Goal: Communication & Community: Answer question/provide support

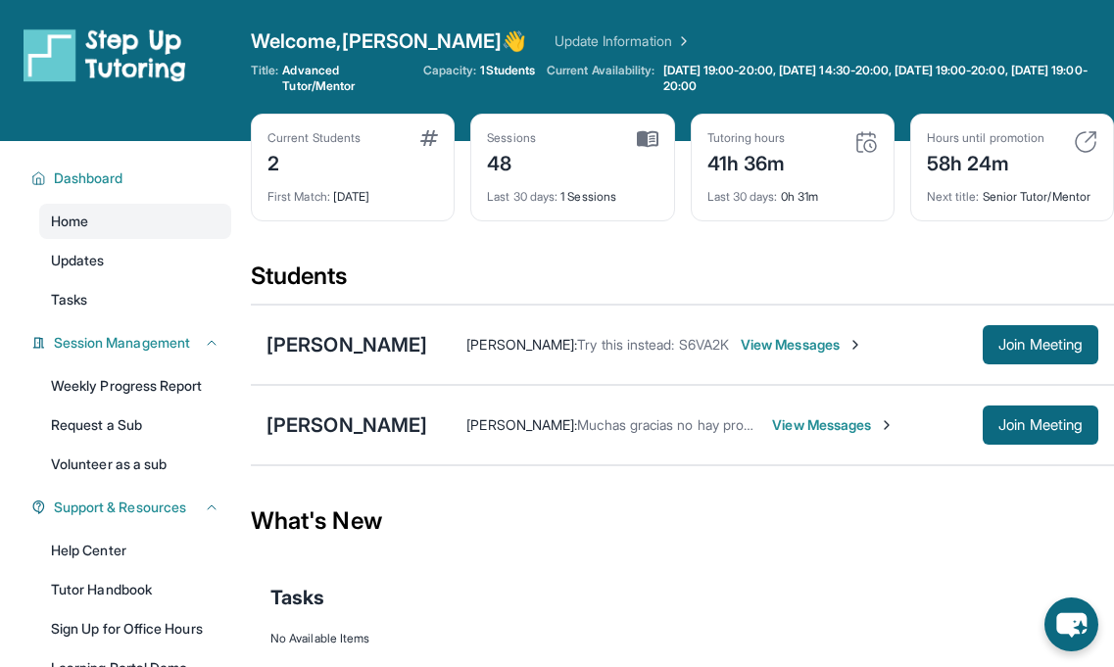
click at [792, 425] on span "View Messages" at bounding box center [833, 425] width 122 height 20
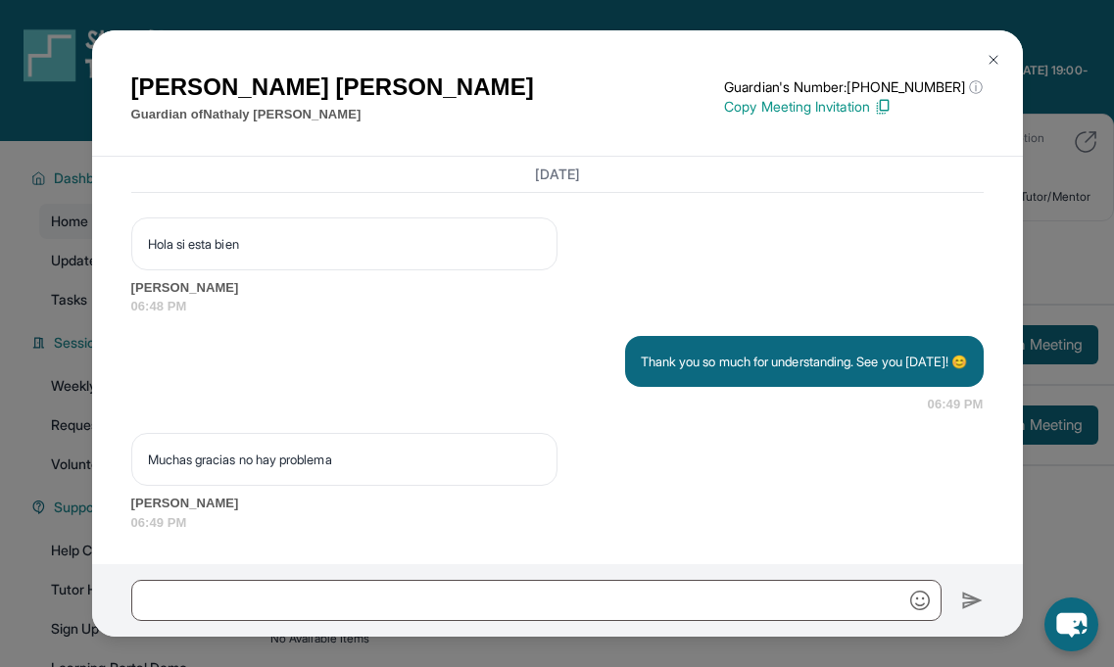
scroll to position [3105, 0]
click at [992, 56] on img at bounding box center [993, 60] width 16 height 16
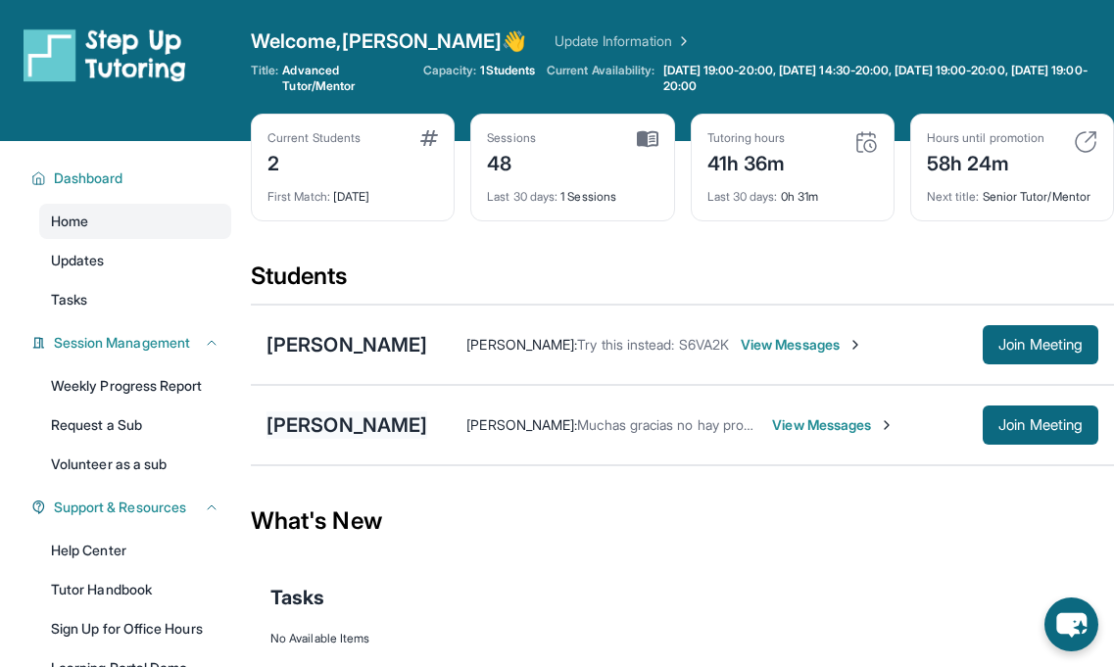
click at [383, 416] on div "[PERSON_NAME]" at bounding box center [346, 424] width 161 height 27
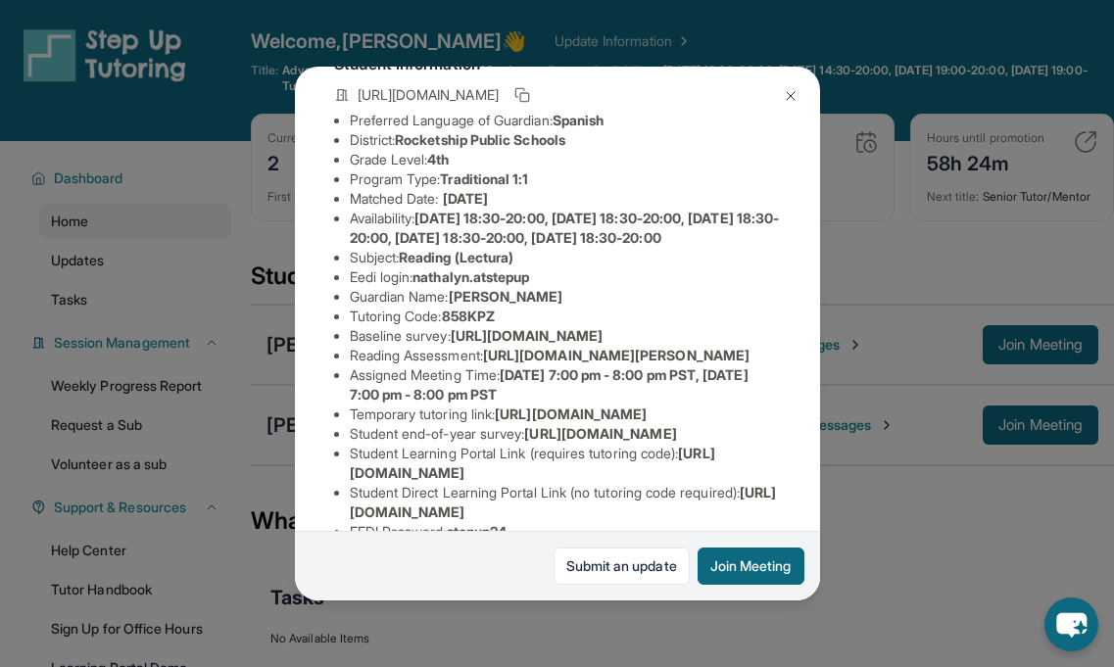
scroll to position [140, 0]
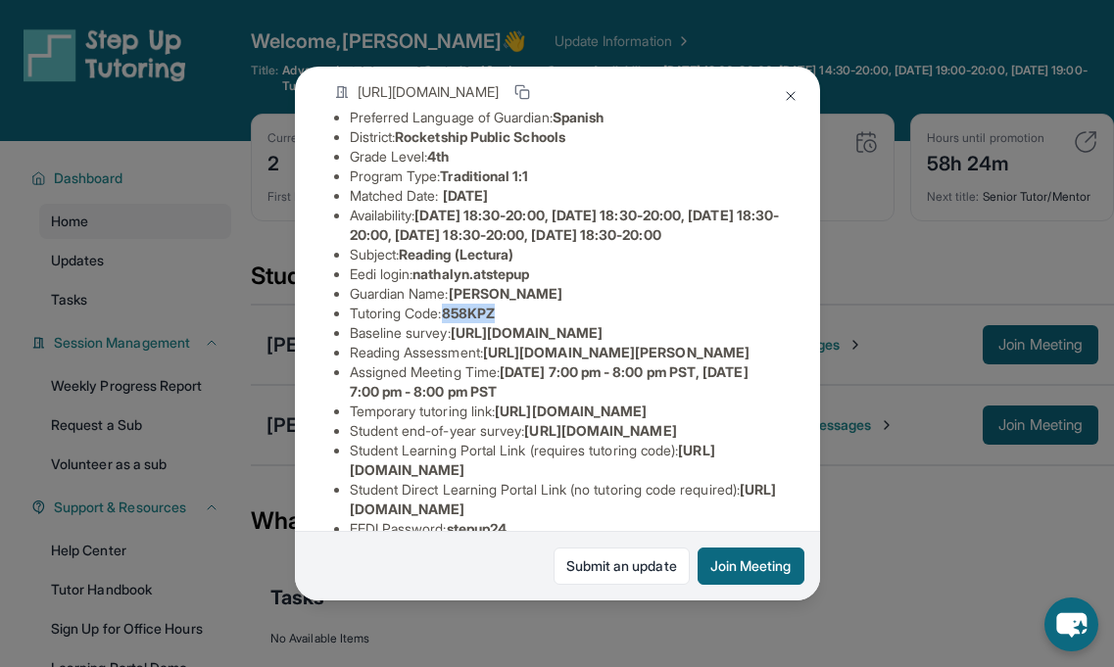
drag, startPoint x: 452, startPoint y: 335, endPoint x: 547, endPoint y: 334, distance: 95.0
click at [547, 323] on li "Tutoring Code : 858KPZ" at bounding box center [565, 314] width 431 height 20
copy span "858KPZ"
click at [795, 99] on img at bounding box center [791, 96] width 16 height 16
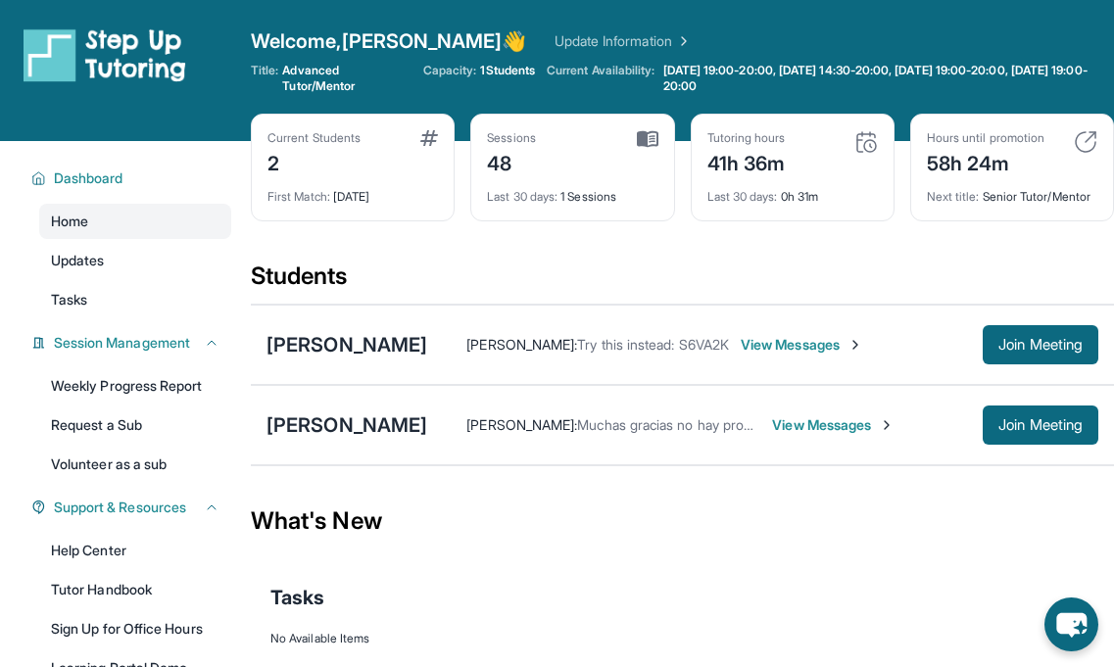
click at [853, 417] on span "View Messages" at bounding box center [833, 425] width 122 height 20
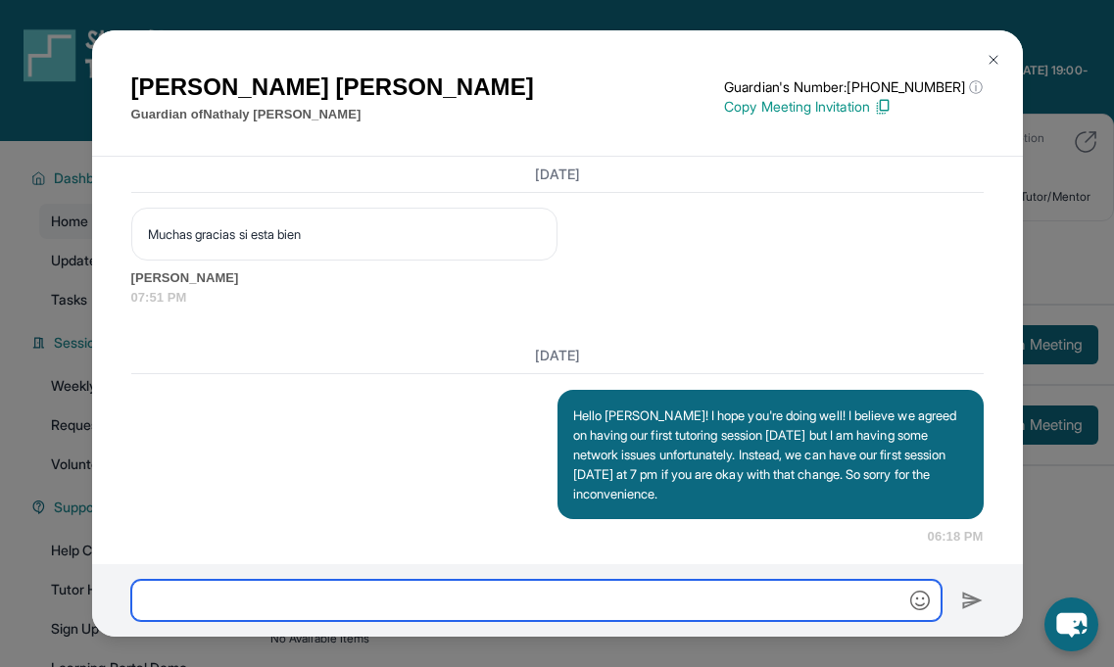
click at [489, 584] on input "text" at bounding box center [536, 600] width 810 height 41
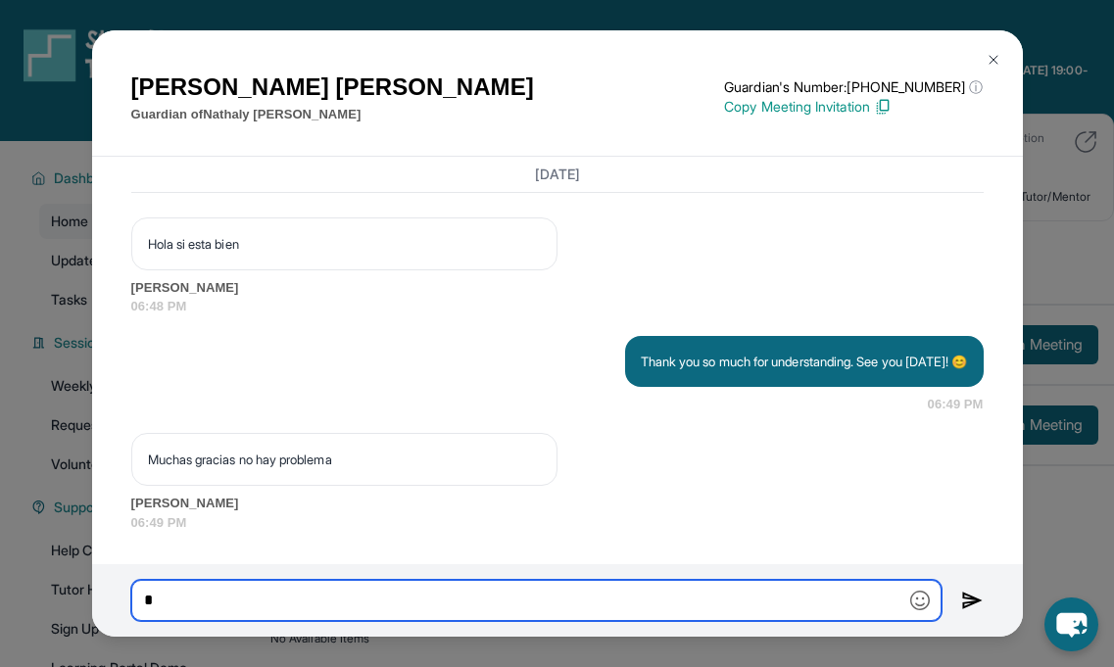
scroll to position [3105, 0]
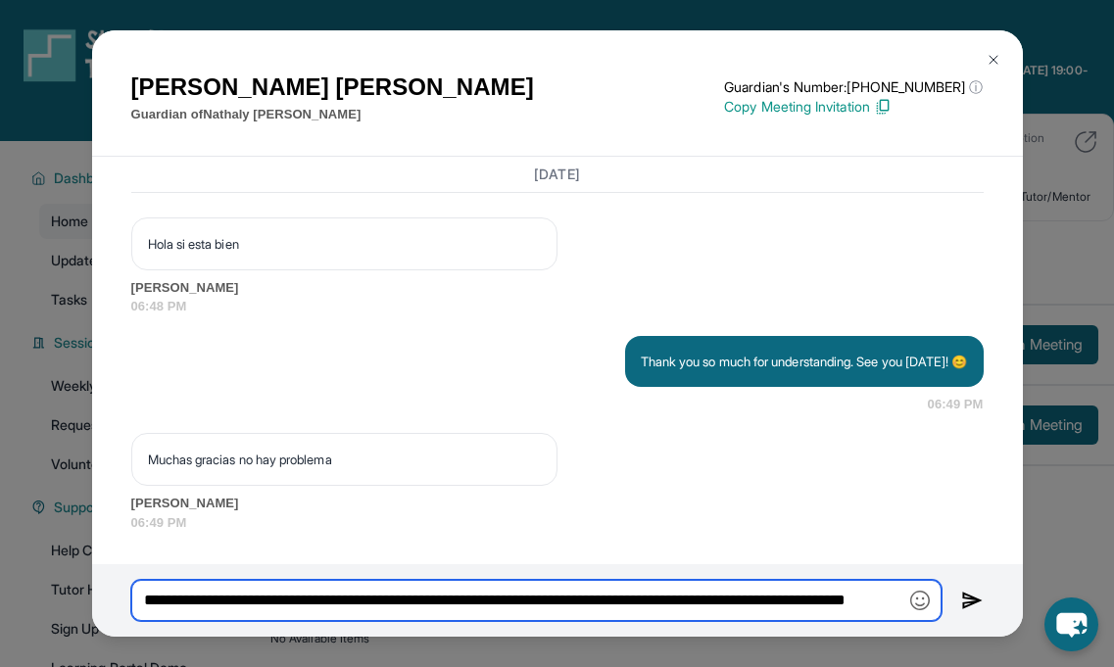
paste input "*******"
type input "**********"
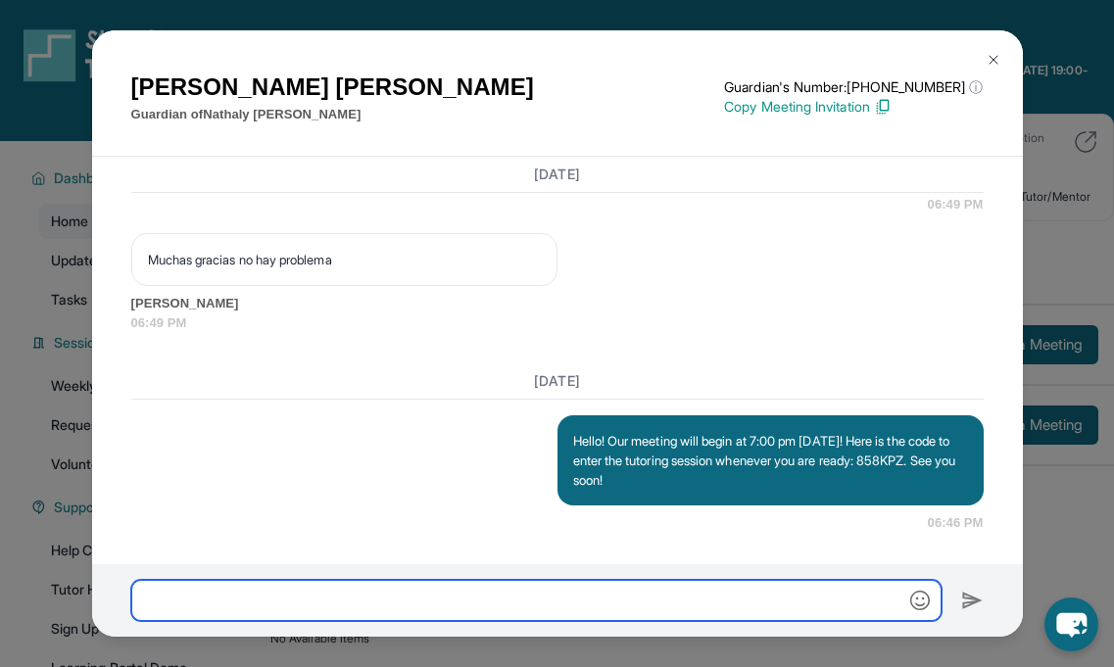
scroll to position [3305, 0]
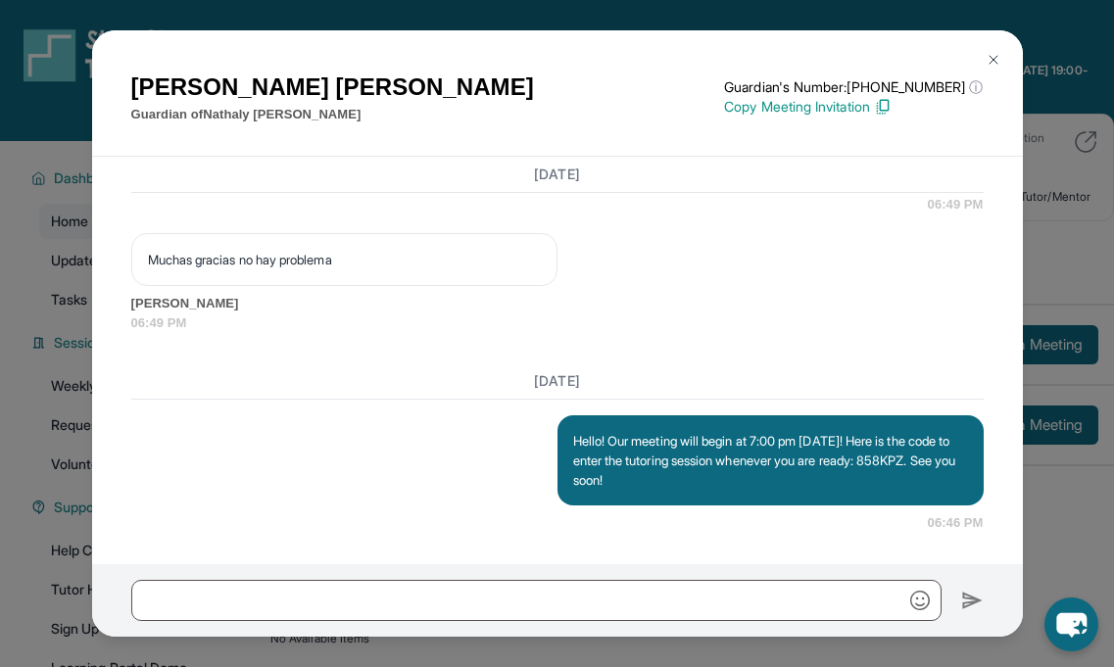
click at [1096, 414] on div "[PERSON_NAME] Guardian of [PERSON_NAME] Guardian's Number: [PHONE_NUMBER] ⓘ Thi…" at bounding box center [557, 333] width 1114 height 667
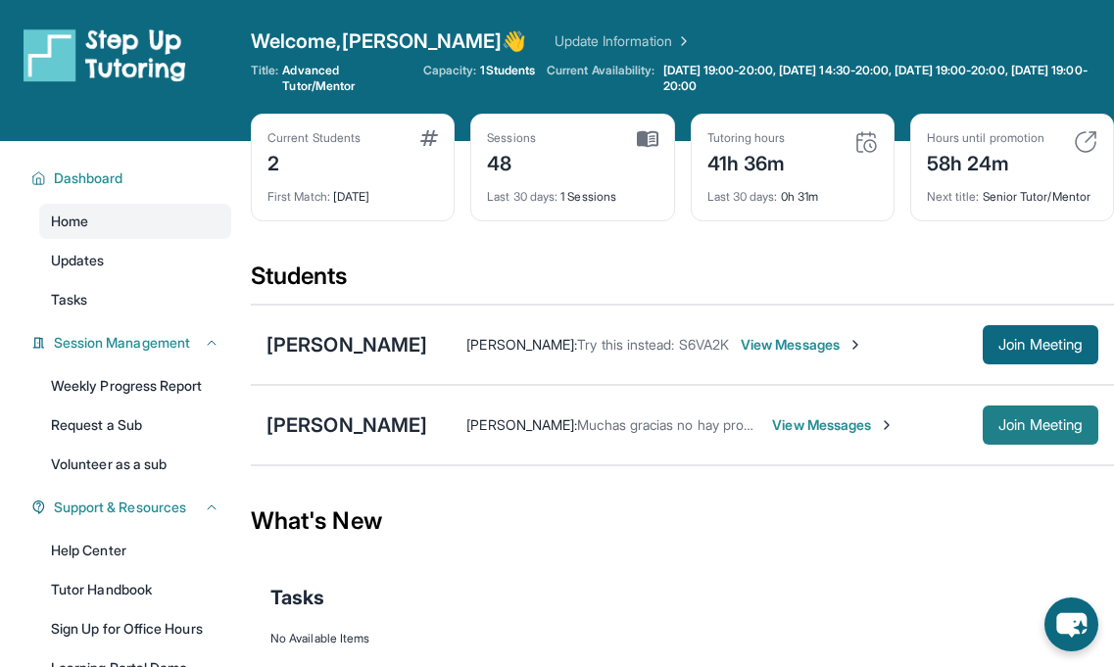
click at [1069, 419] on span "Join Meeting" at bounding box center [1040, 425] width 84 height 12
click at [842, 429] on span "View Messages" at bounding box center [833, 425] width 122 height 20
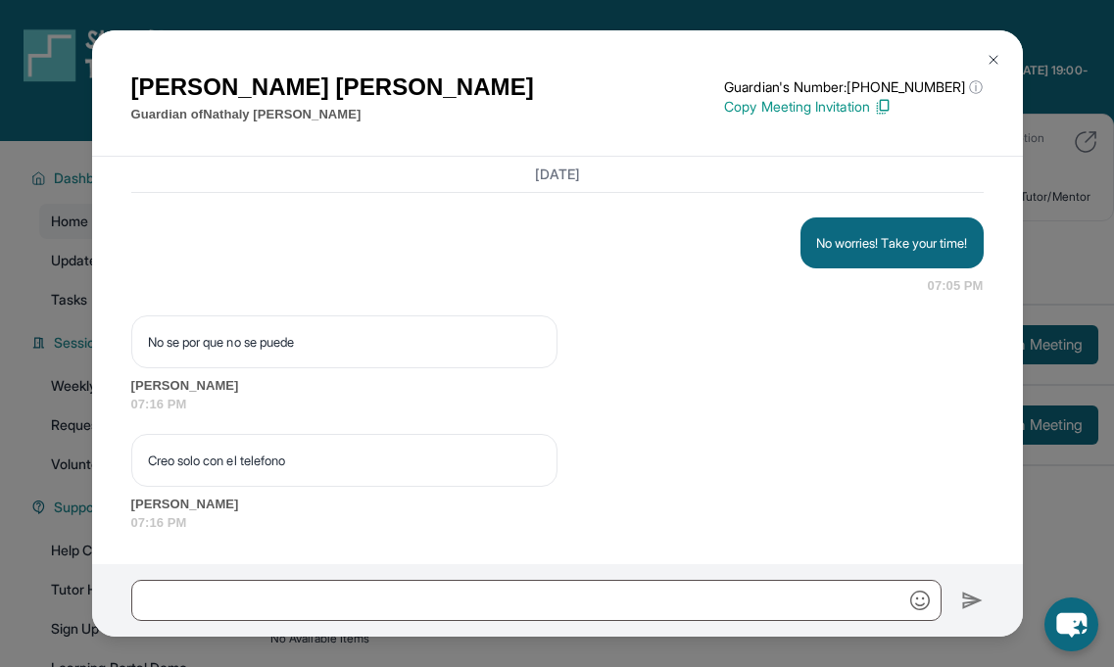
scroll to position [4092, 0]
click at [989, 60] on img at bounding box center [993, 60] width 16 height 16
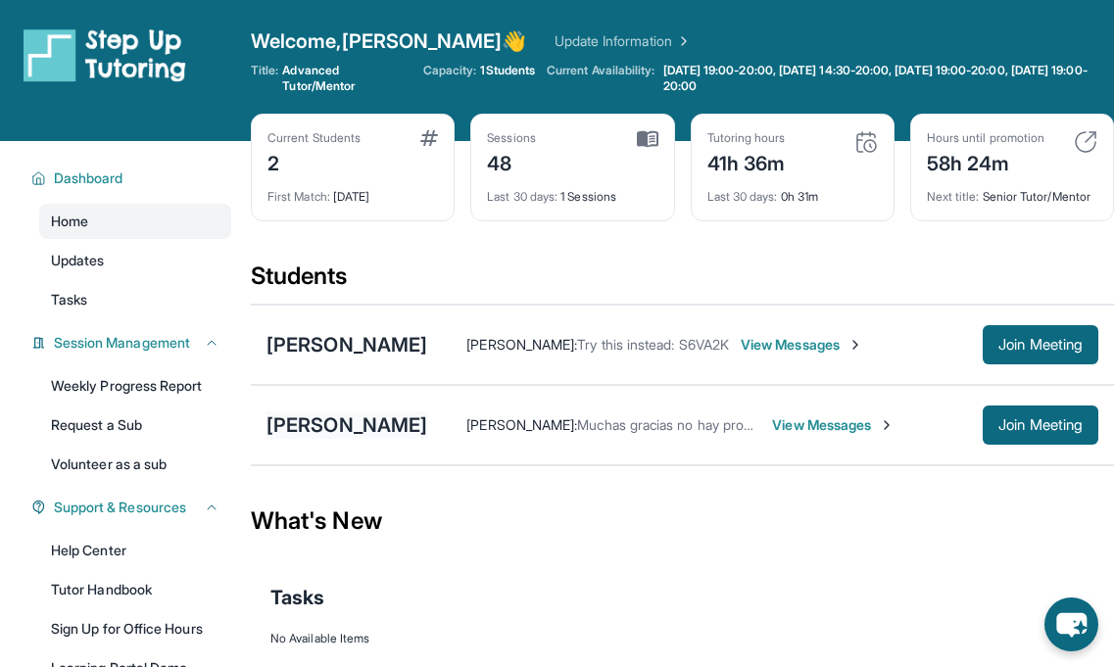
click at [354, 429] on div "[PERSON_NAME]" at bounding box center [346, 424] width 161 height 27
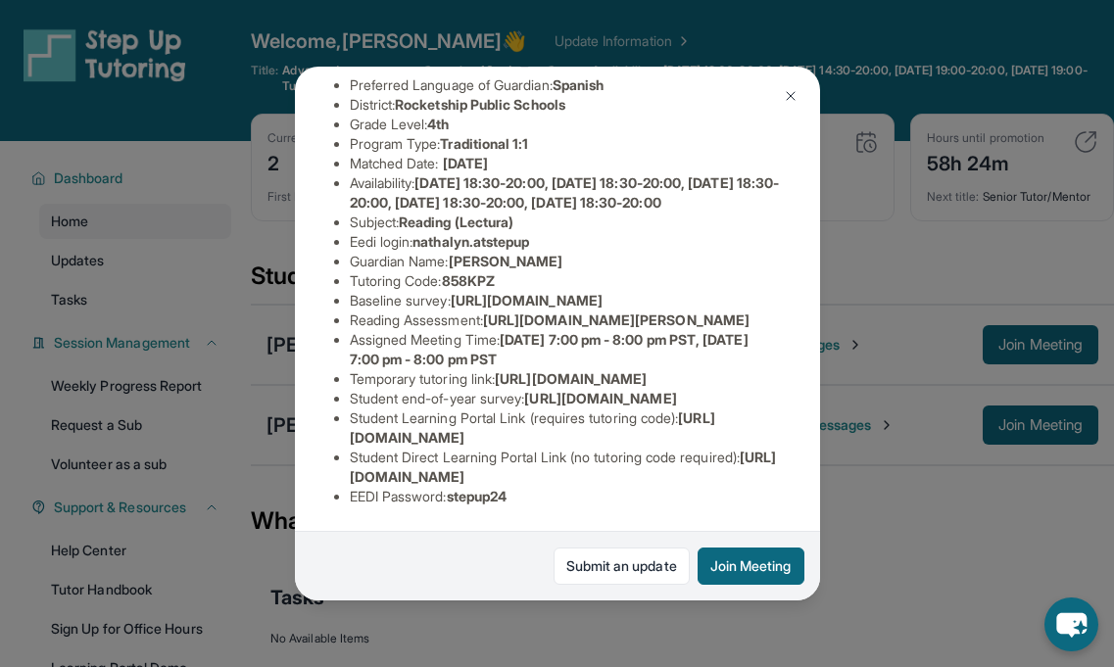
scroll to position [380, 0]
drag, startPoint x: 550, startPoint y: 313, endPoint x: 329, endPoint y: 288, distance: 222.8
click at [328, 288] on div "[PERSON_NAME] Guardian: [PERSON_NAME] Student Information [URL][DOMAIN_NAME] Pr…" at bounding box center [557, 334] width 525 height 534
copy span "[URL][DOMAIN_NAME]"
click at [790, 88] on img at bounding box center [791, 96] width 16 height 16
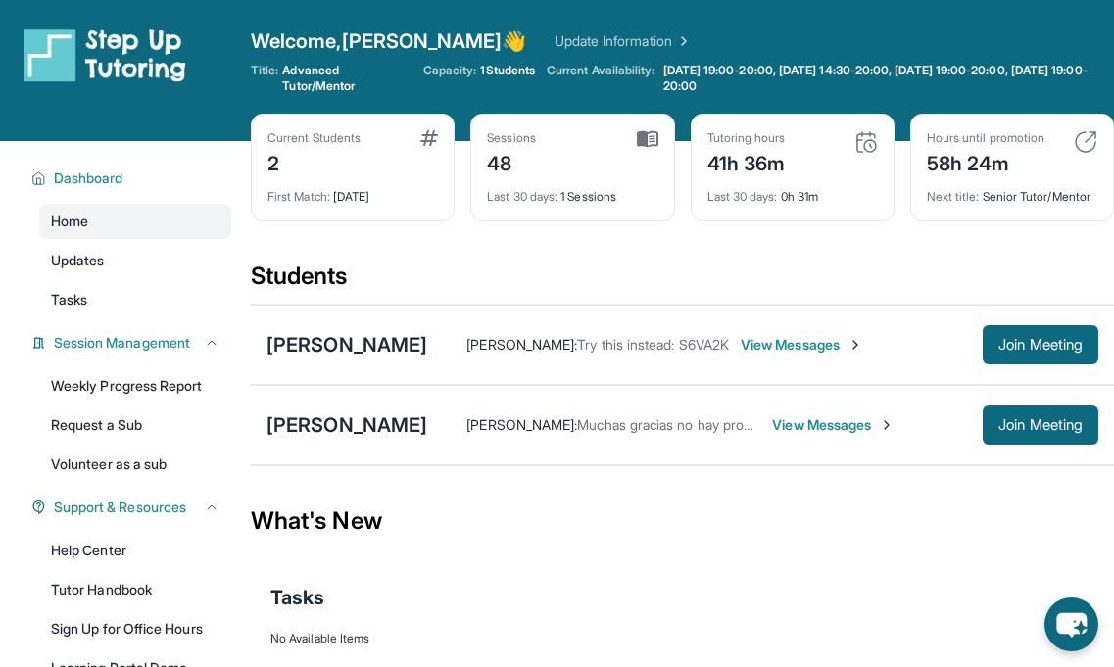
click at [836, 430] on span "View Messages" at bounding box center [833, 425] width 122 height 20
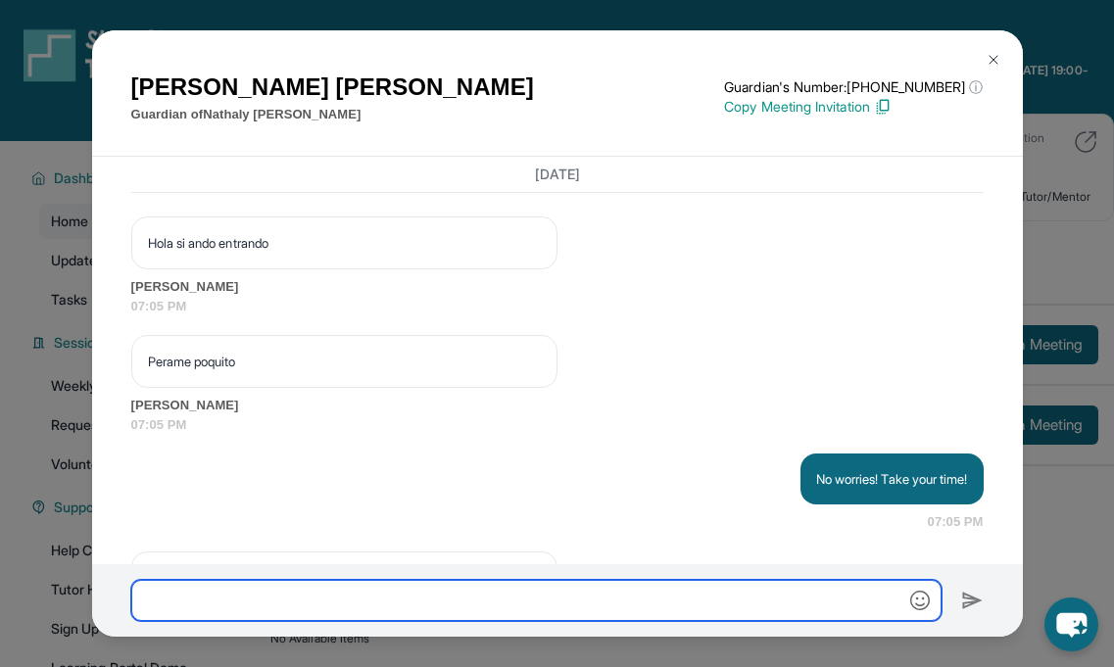
click at [657, 586] on input "text" at bounding box center [536, 600] width 810 height 41
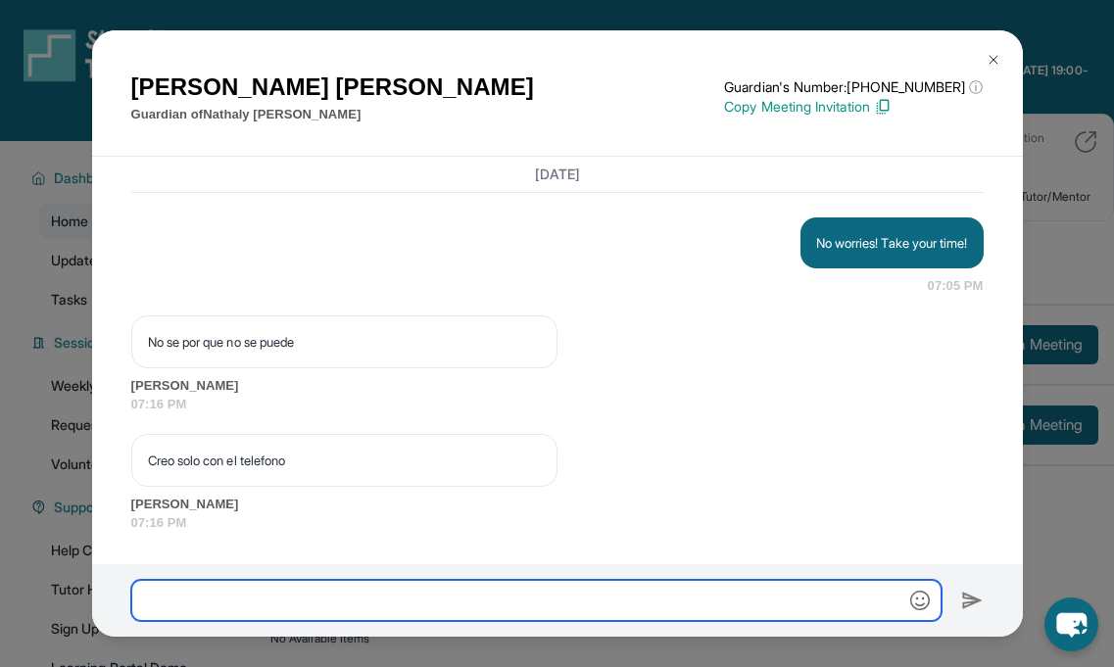
paste input "**********"
type input "**********"
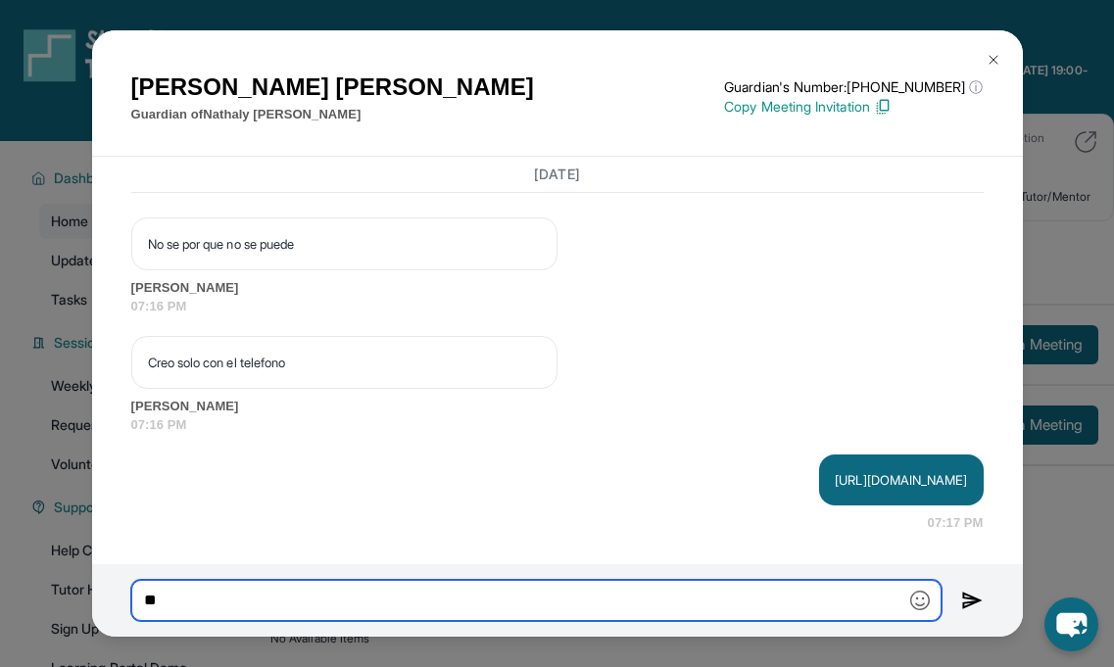
scroll to position [4210, 0]
type input "**********"
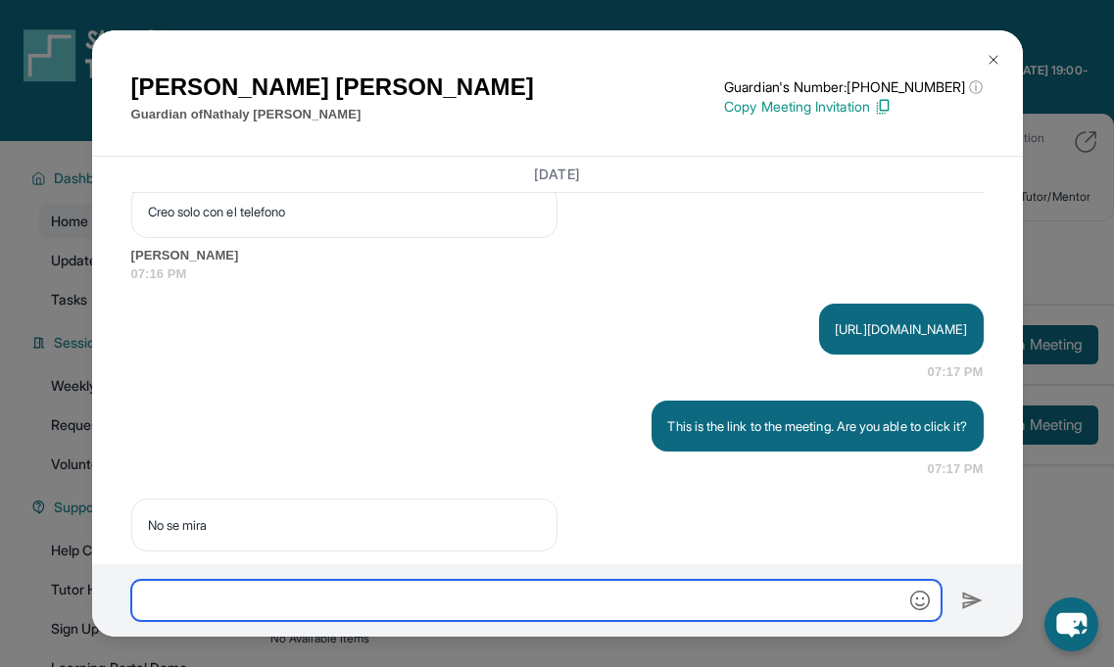
scroll to position [4274, 0]
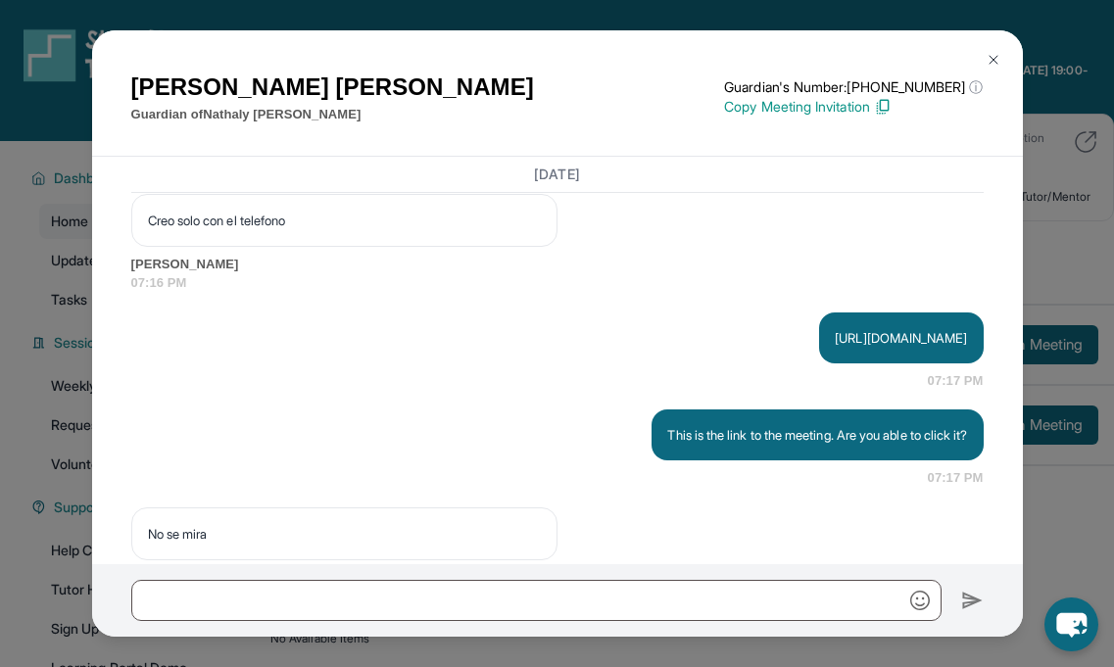
click at [891, 102] on img at bounding box center [883, 107] width 18 height 18
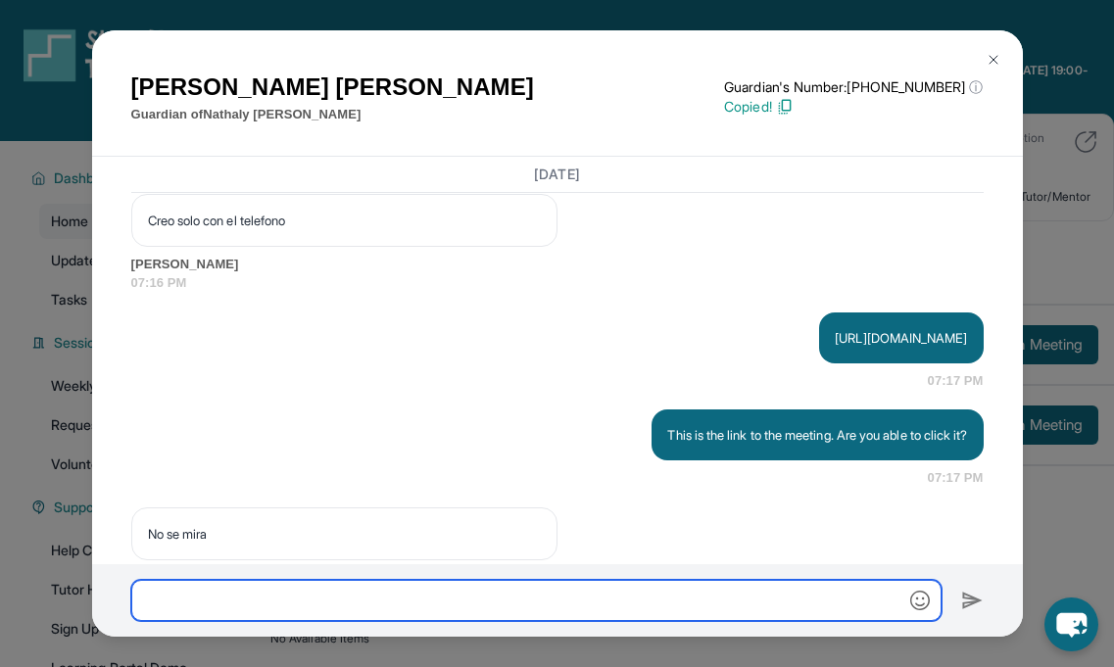
click at [471, 600] on input "text" at bounding box center [536, 600] width 810 height 41
paste input "**********"
type input "**********"
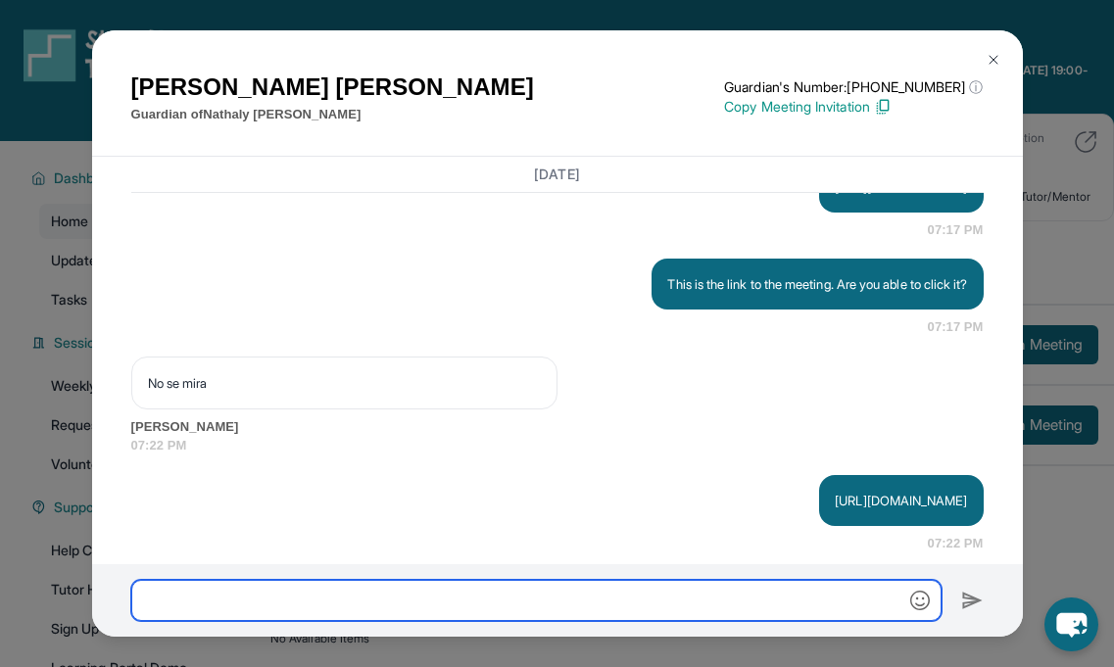
scroll to position [4523, 0]
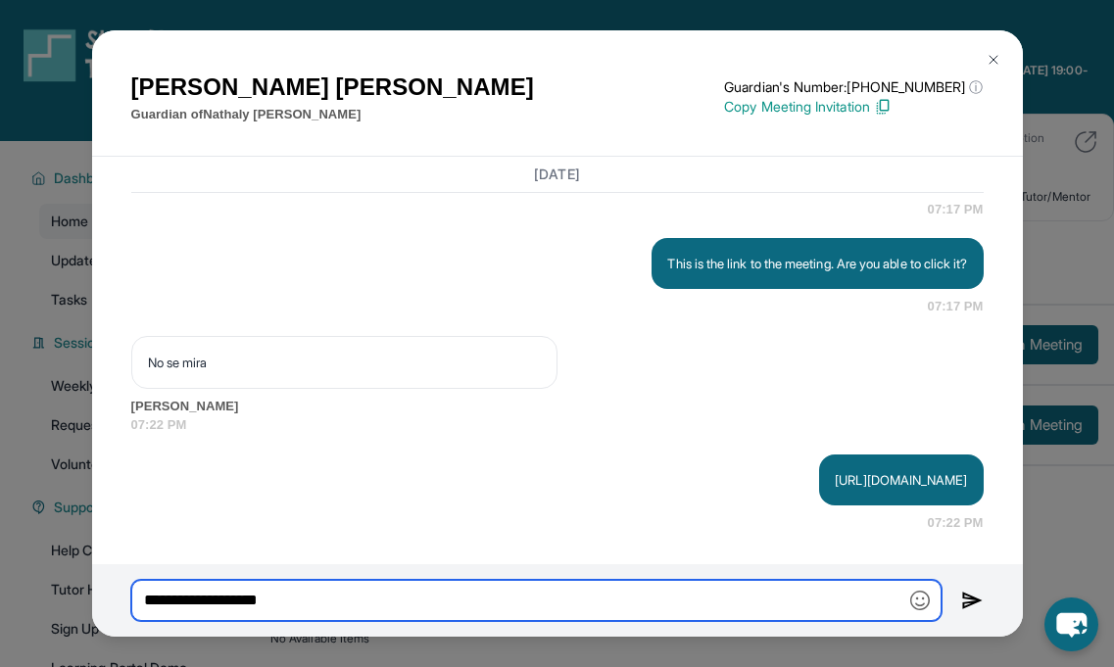
type input "**********"
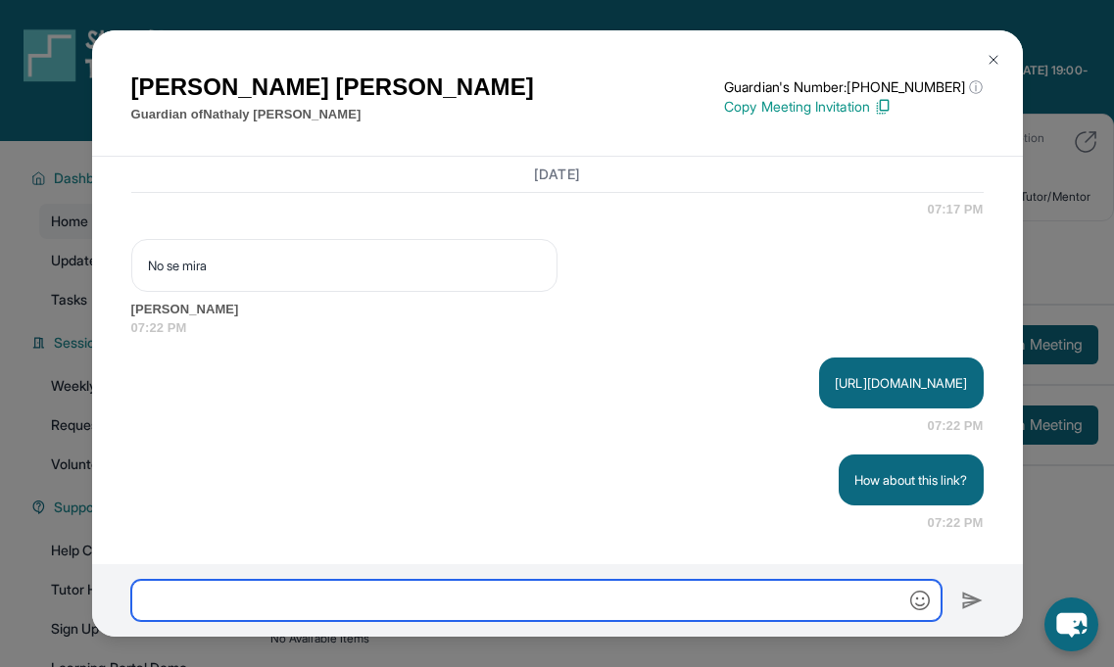
scroll to position [4620, 0]
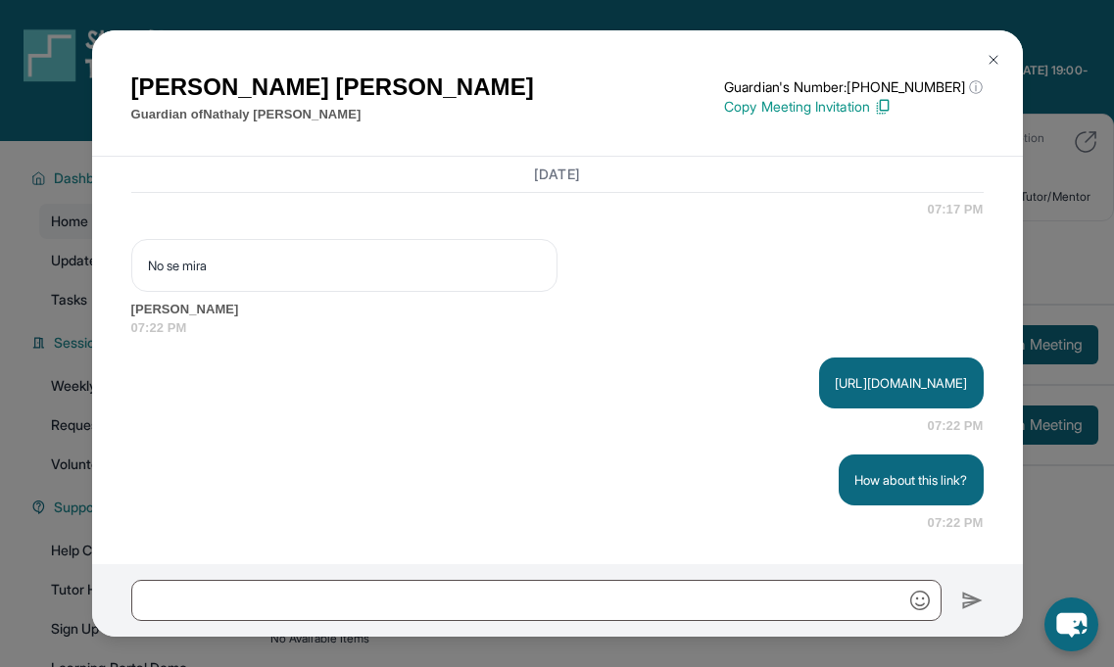
click at [995, 53] on img at bounding box center [993, 60] width 16 height 16
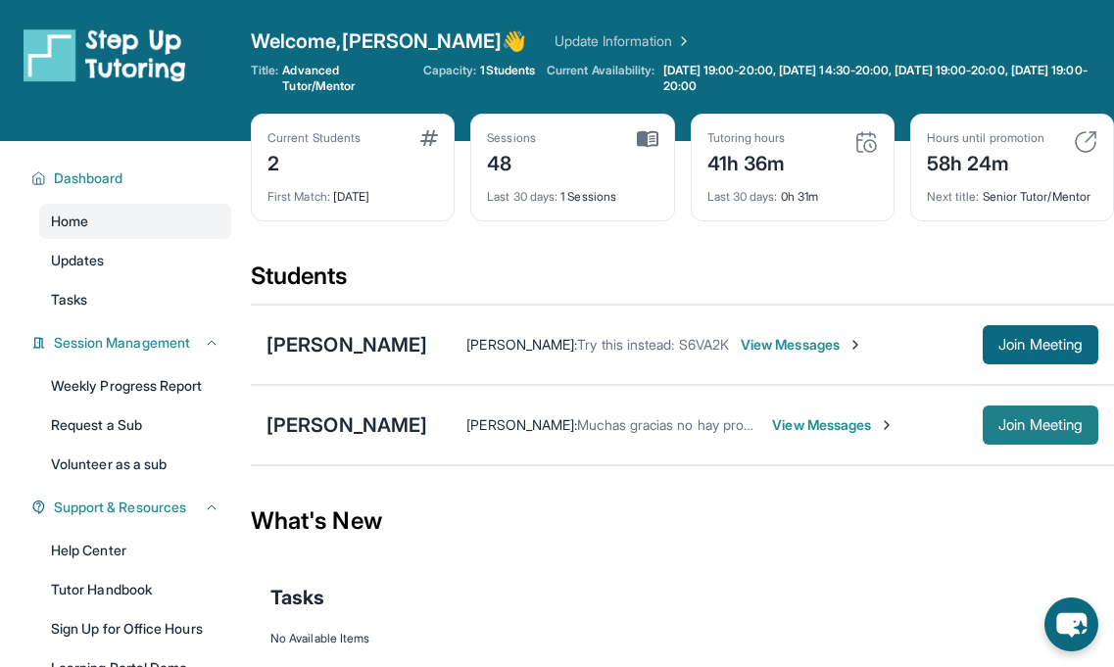
click at [1029, 424] on span "Join Meeting" at bounding box center [1040, 425] width 84 height 12
click at [1025, 429] on span "Join Meeting" at bounding box center [1040, 425] width 84 height 12
